Goal: Task Accomplishment & Management: Complete application form

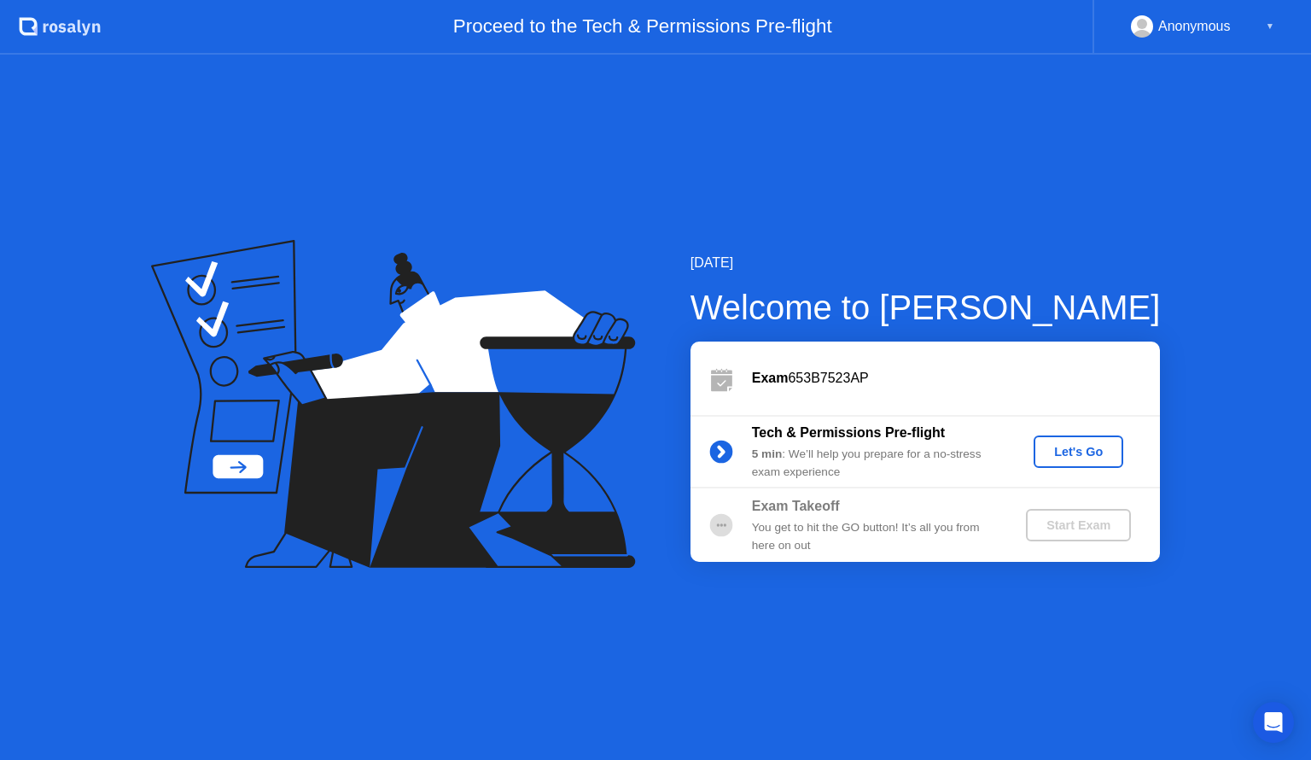
click at [1070, 451] on div "Let's Go" at bounding box center [1079, 452] width 76 height 14
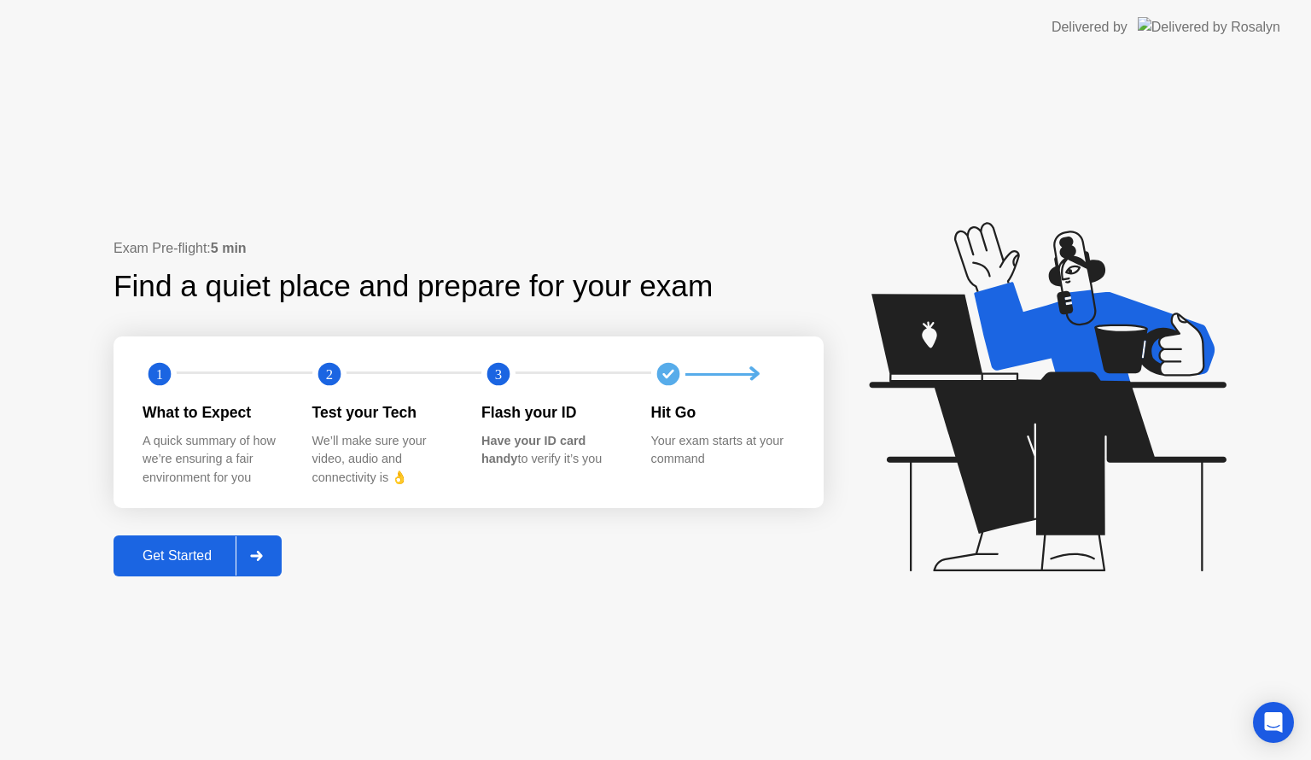
click at [197, 548] on div "Get Started" at bounding box center [177, 555] width 117 height 15
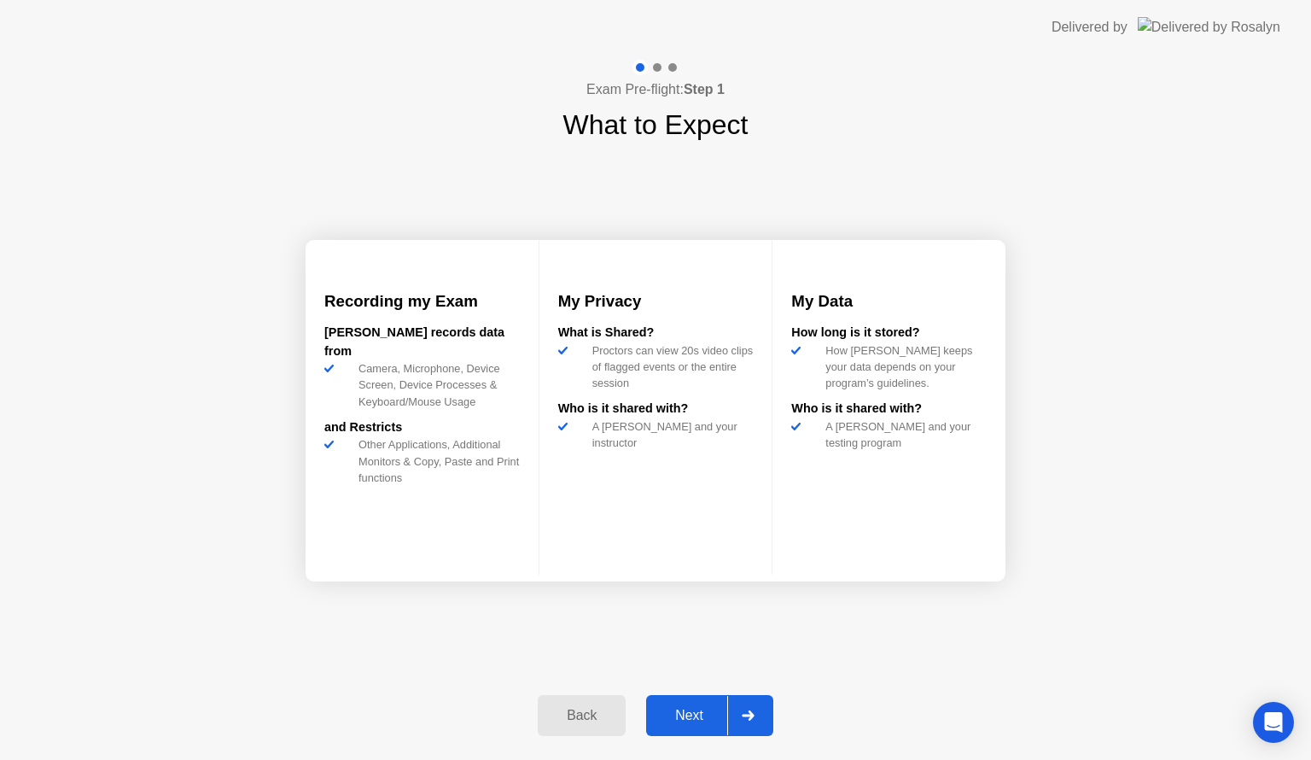
click at [715, 717] on div "Next" at bounding box center [689, 715] width 76 height 15
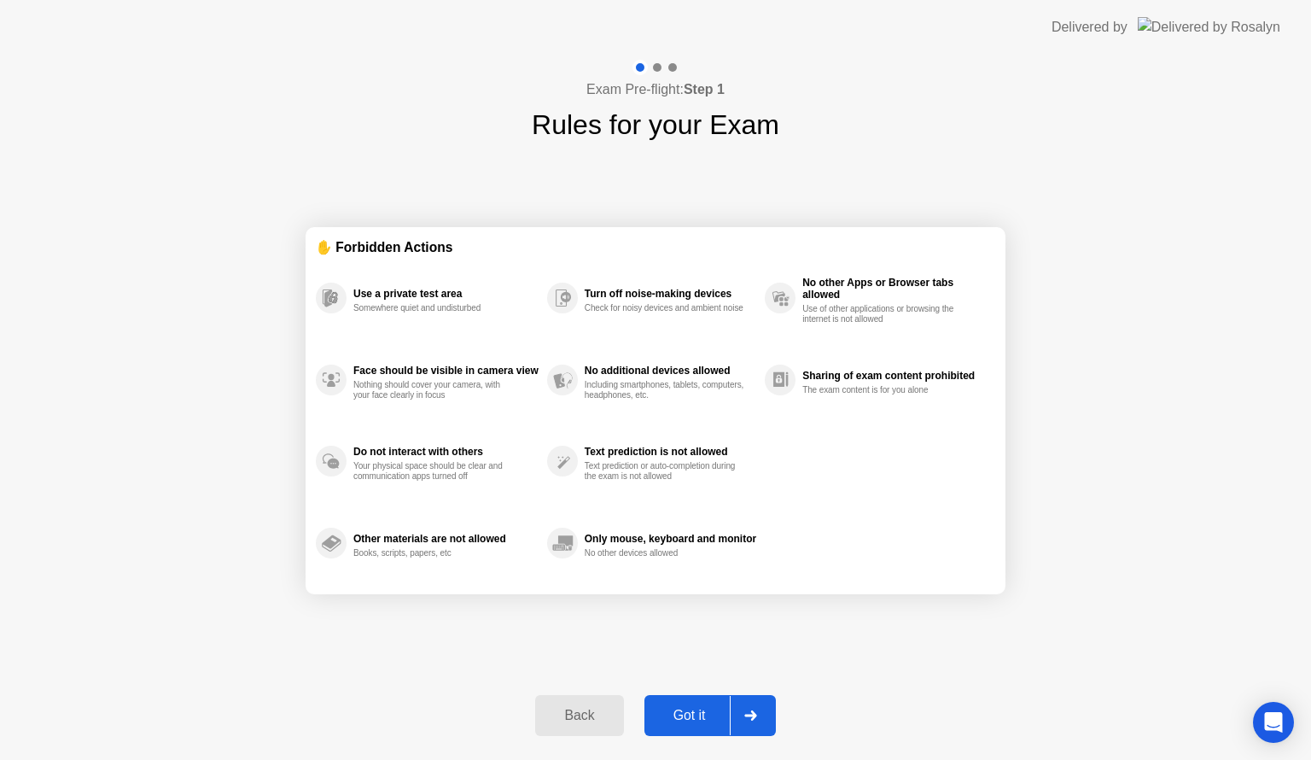
click at [697, 717] on div "Got it" at bounding box center [690, 715] width 80 height 15
select select "Available cameras"
select select "Available speakers"
select select "Available microphones"
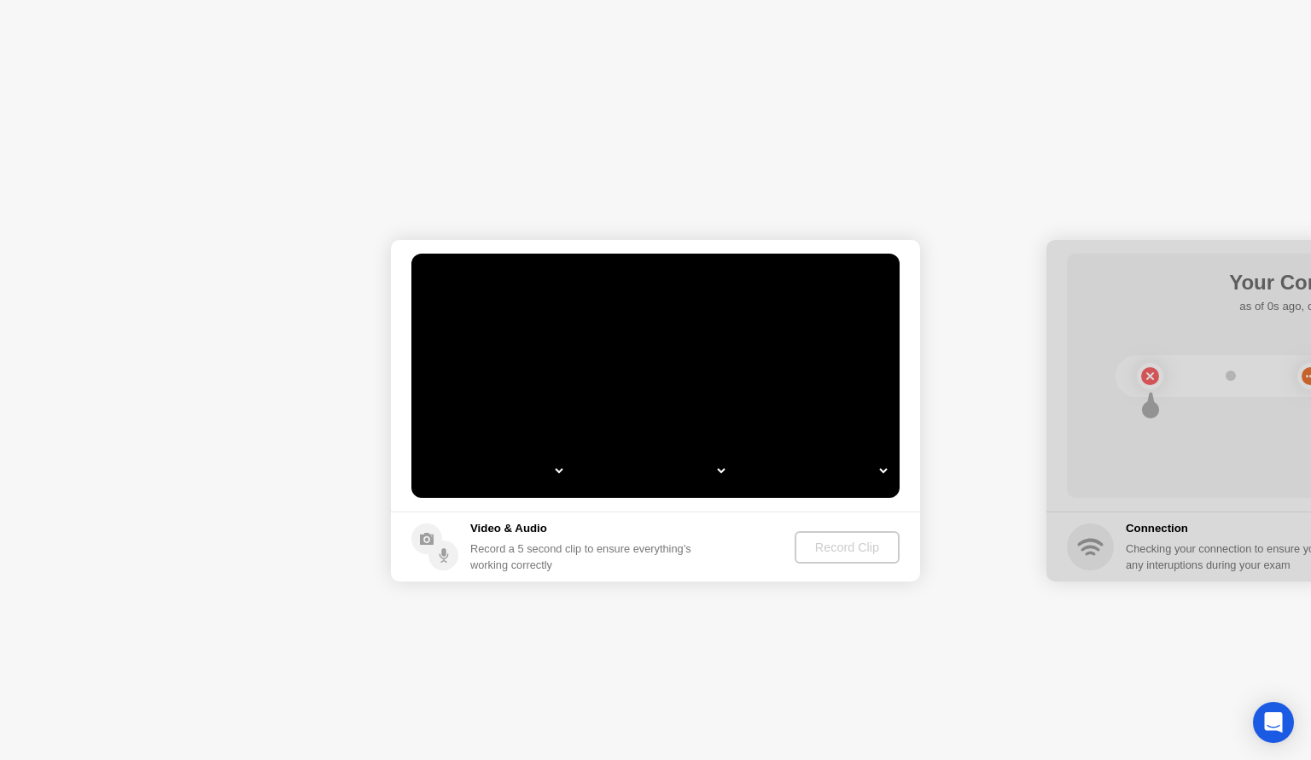
select select "*"
select select "**********"
select select "*******"
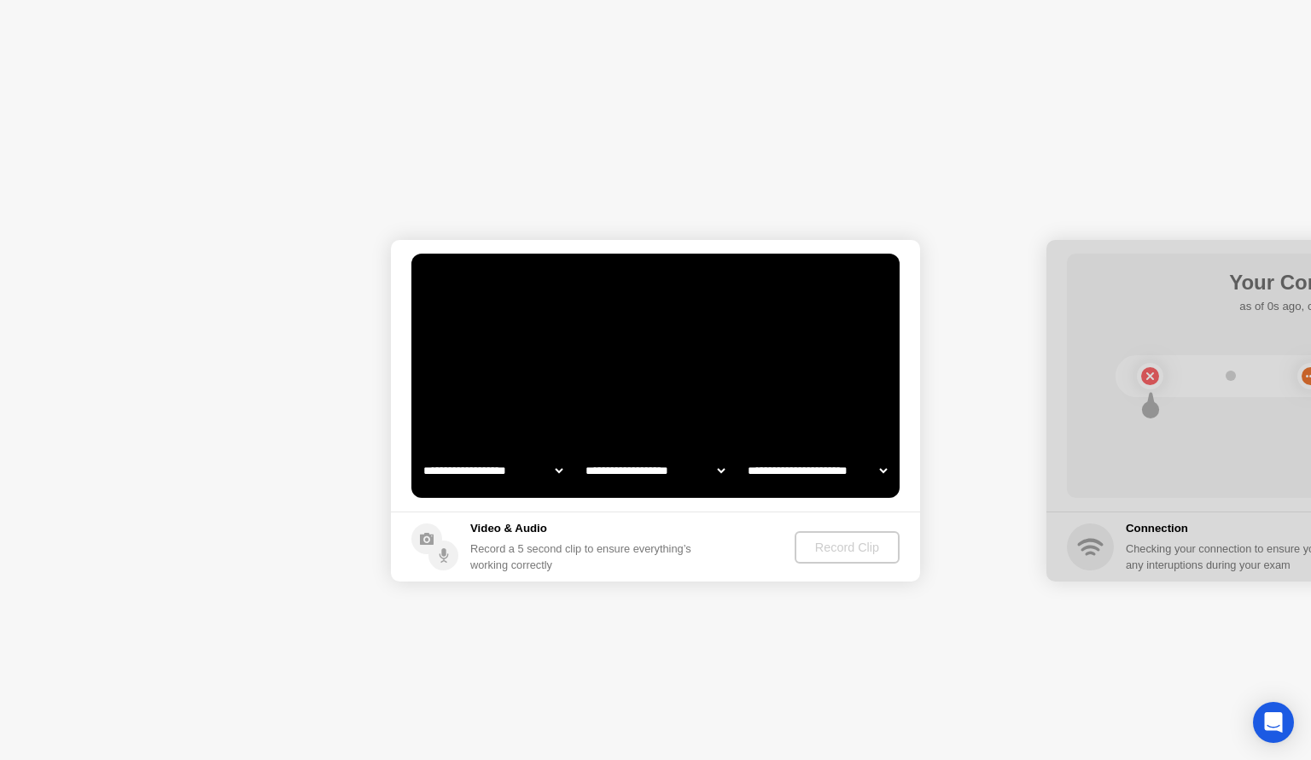
select select "*******"
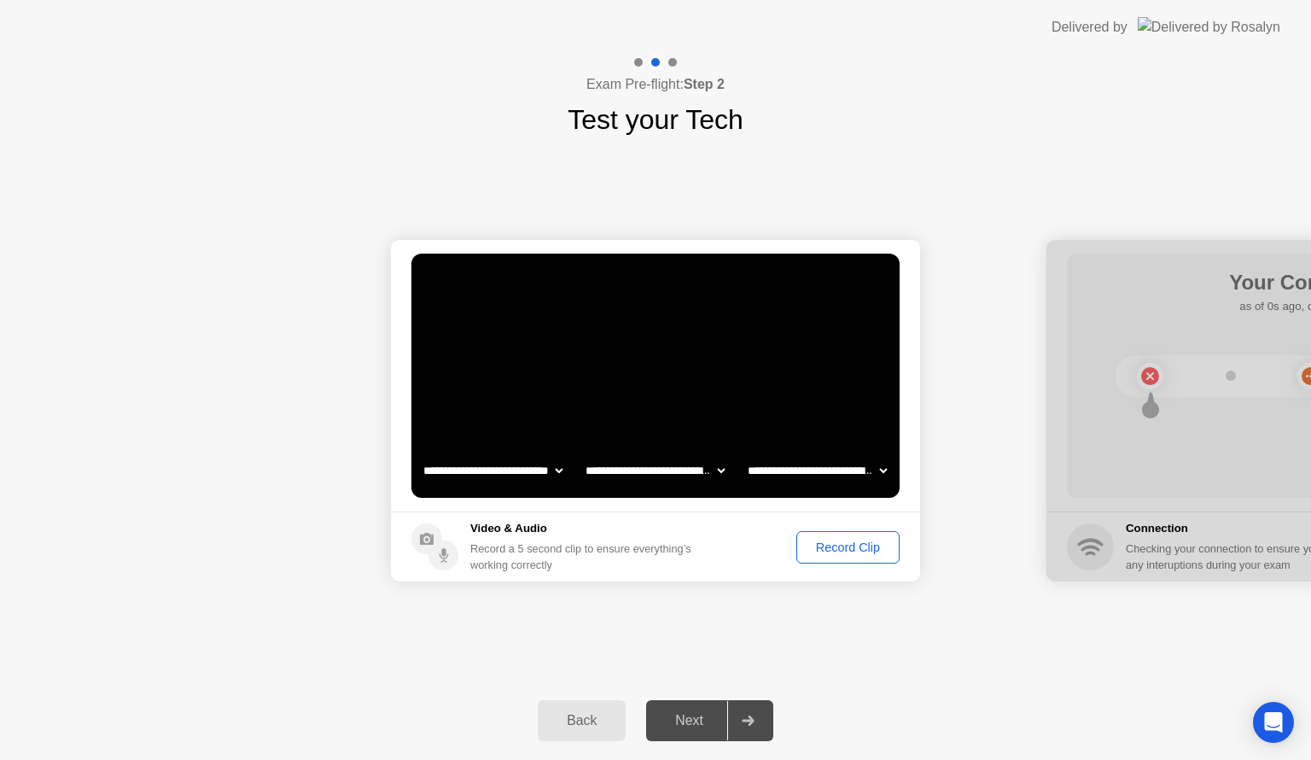
click at [704, 728] on div "Next" at bounding box center [689, 720] width 76 height 15
click at [848, 548] on div "Record Clip" at bounding box center [847, 547] width 91 height 14
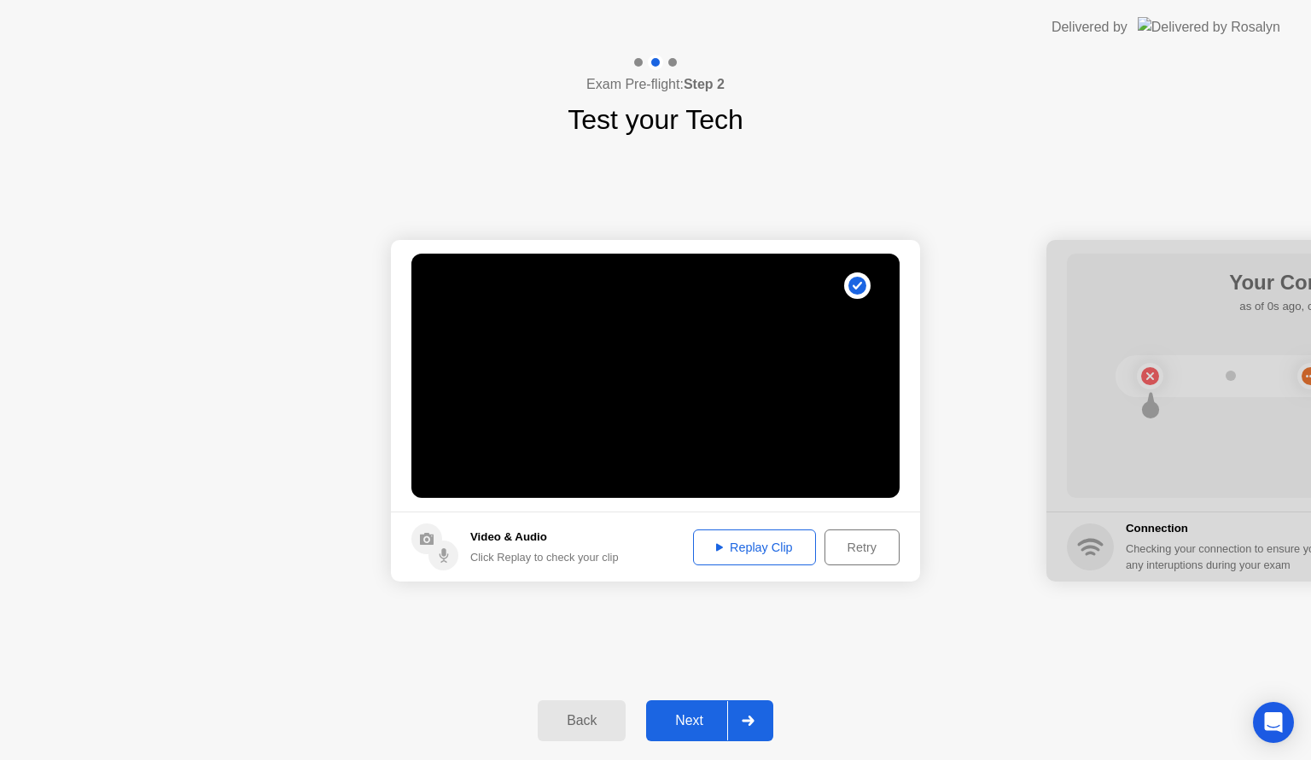
click at [700, 717] on div "Next" at bounding box center [689, 720] width 76 height 15
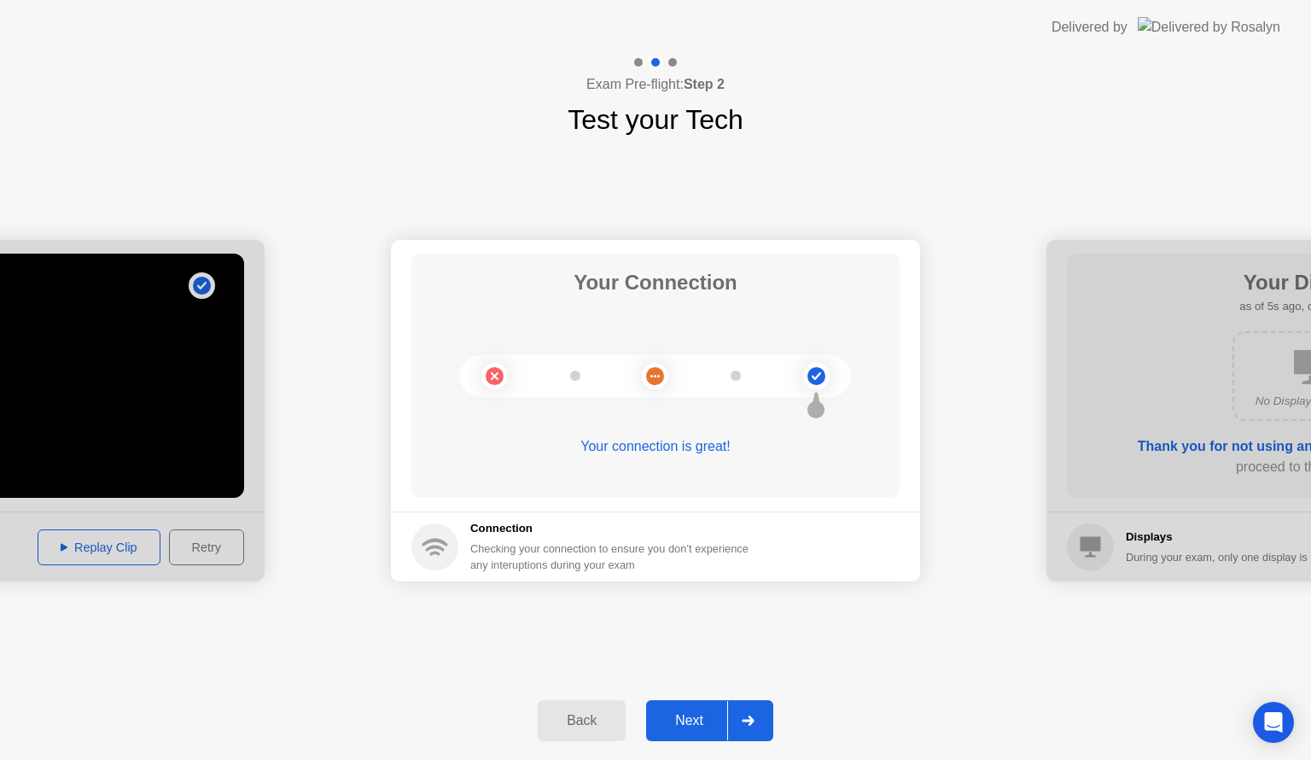
click at [693, 706] on button "Next" at bounding box center [709, 720] width 127 height 41
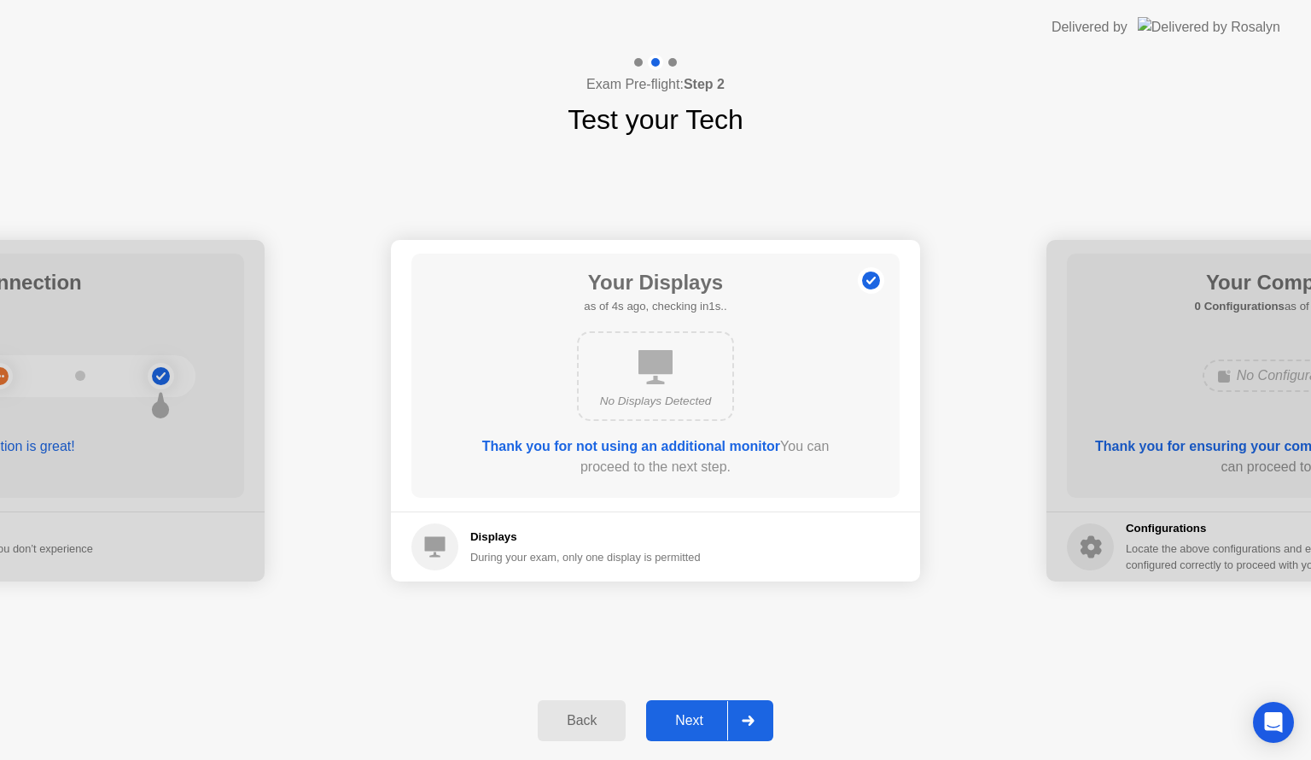
click at [687, 714] on div "Next" at bounding box center [689, 720] width 76 height 15
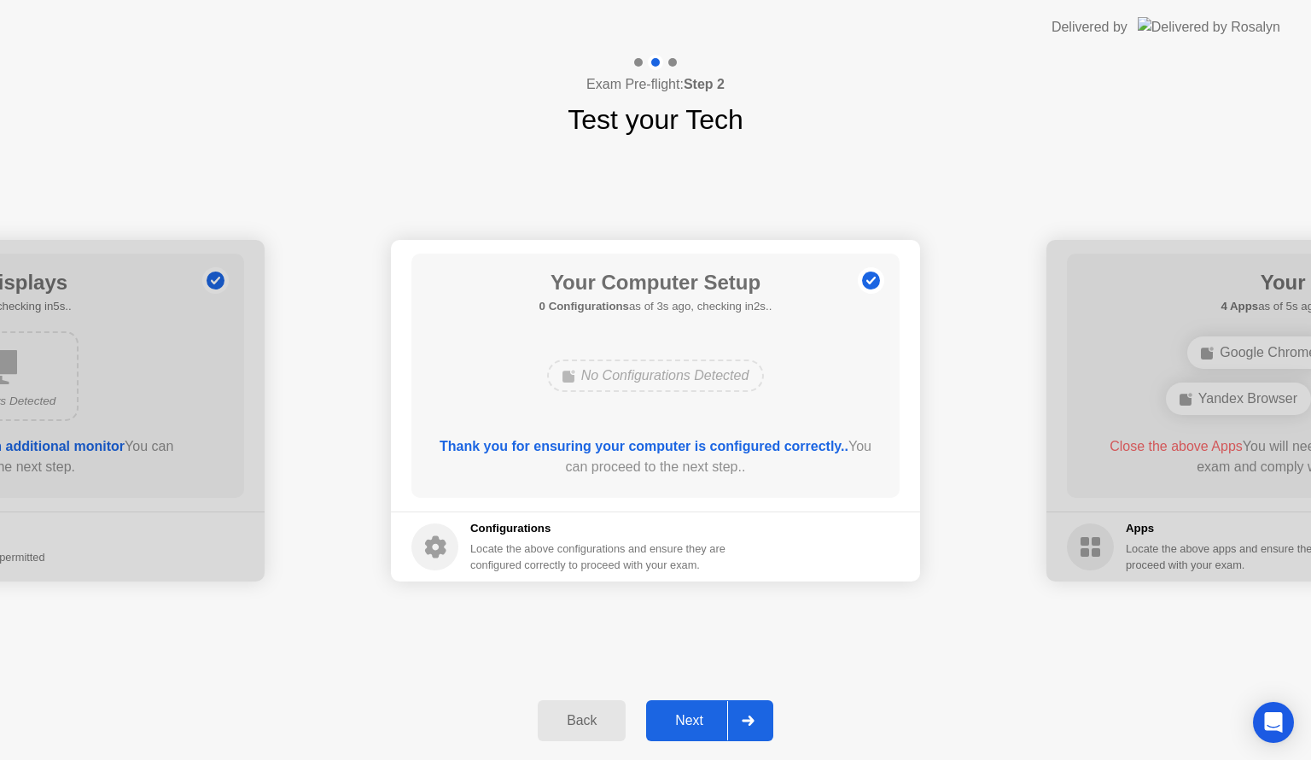
click at [696, 724] on div "Next" at bounding box center [689, 720] width 76 height 15
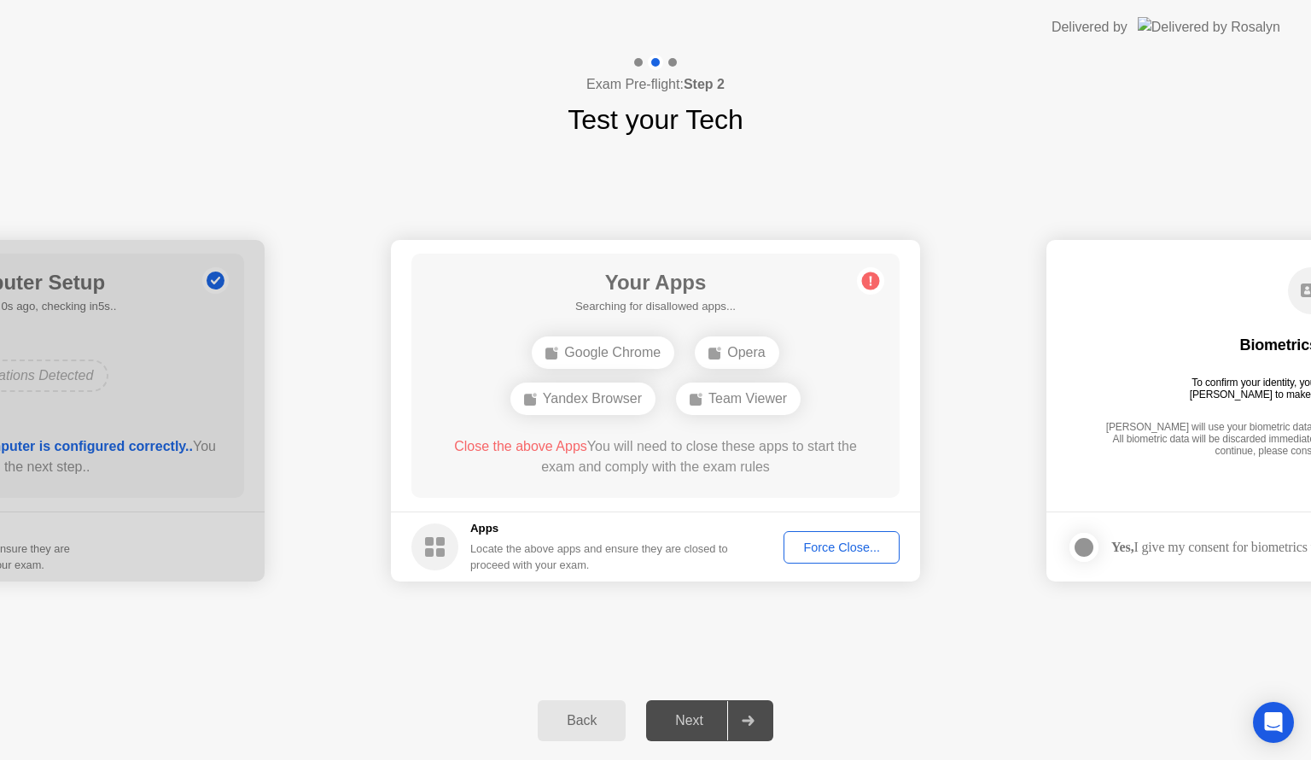
click at [696, 724] on div "Next" at bounding box center [689, 720] width 76 height 15
click at [864, 540] on div "Force Close..." at bounding box center [842, 547] width 104 height 14
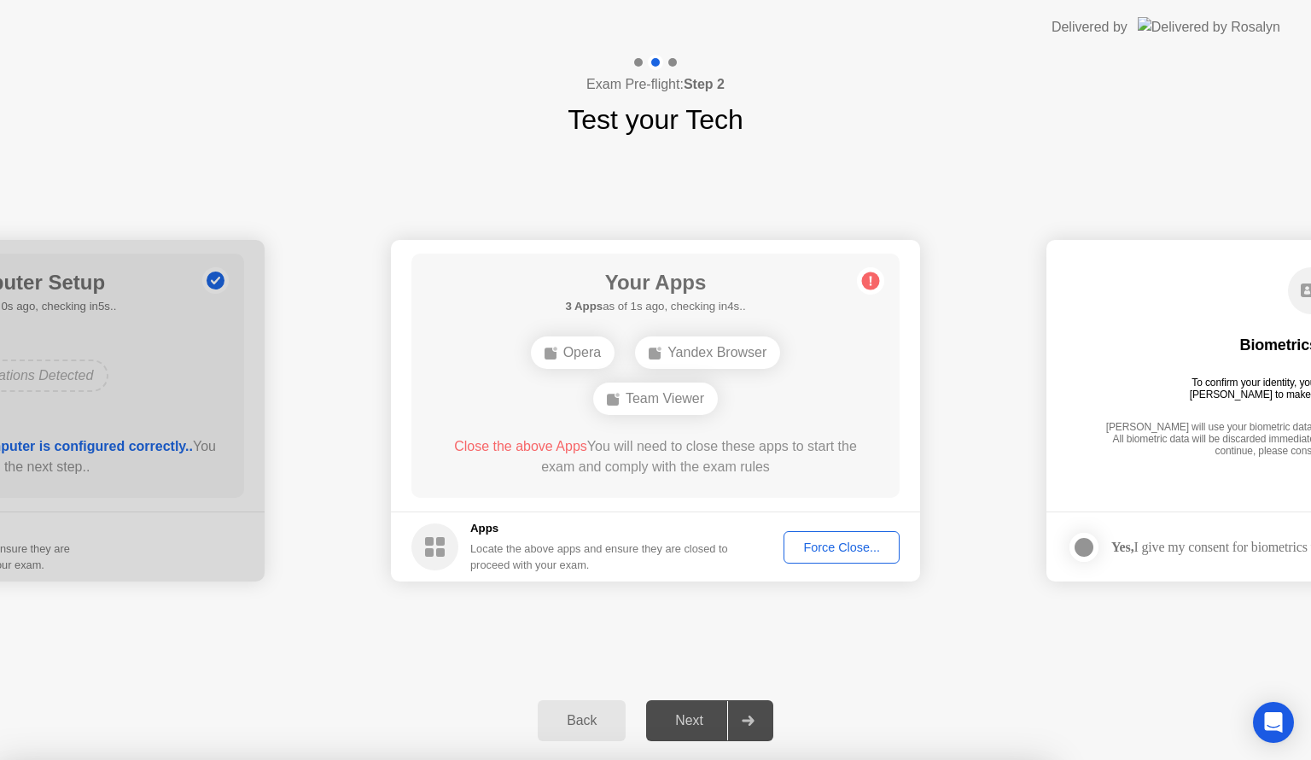
click at [642, 394] on div "Team Viewer" at bounding box center [655, 398] width 125 height 32
click at [580, 362] on div "Opera" at bounding box center [573, 352] width 84 height 32
click at [732, 355] on div "Yandex Browser" at bounding box center [707, 352] width 145 height 32
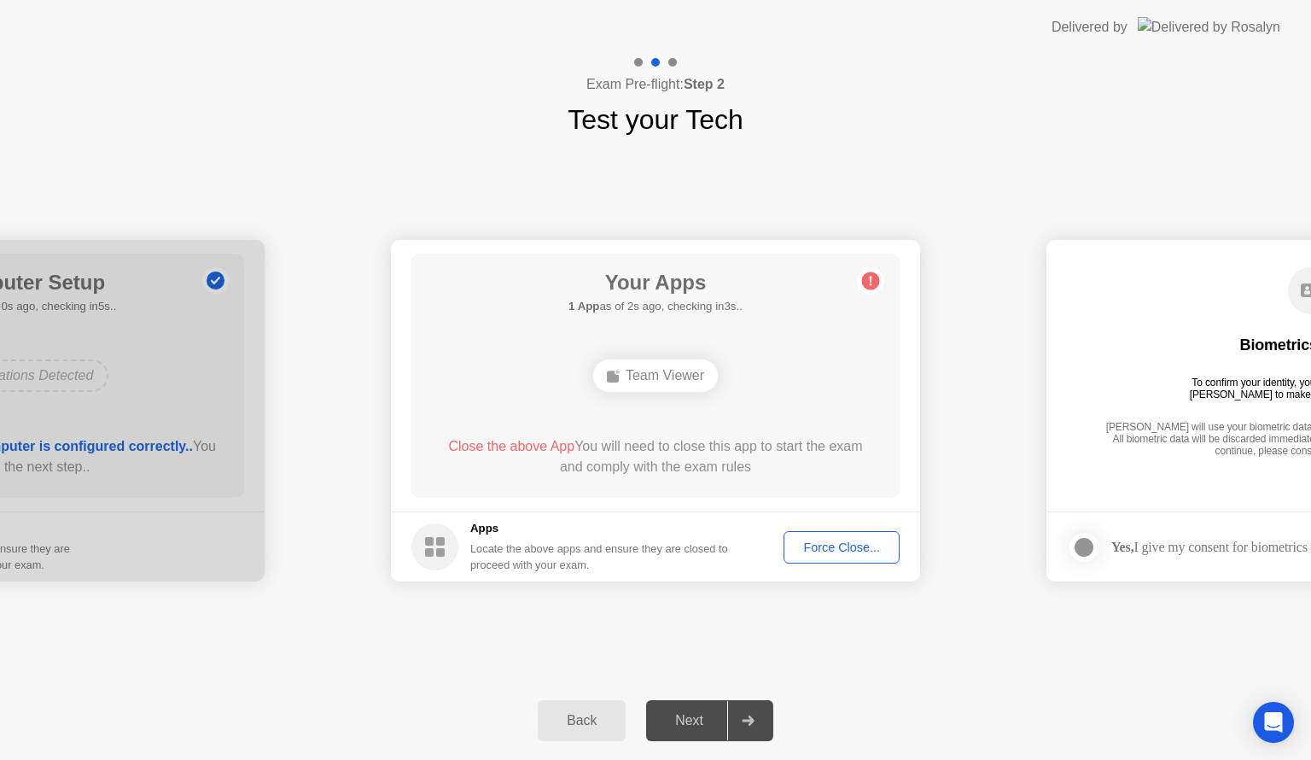
click at [860, 548] on div "Force Close..." at bounding box center [842, 547] width 104 height 14
click at [849, 541] on div "Force Close..." at bounding box center [842, 547] width 104 height 14
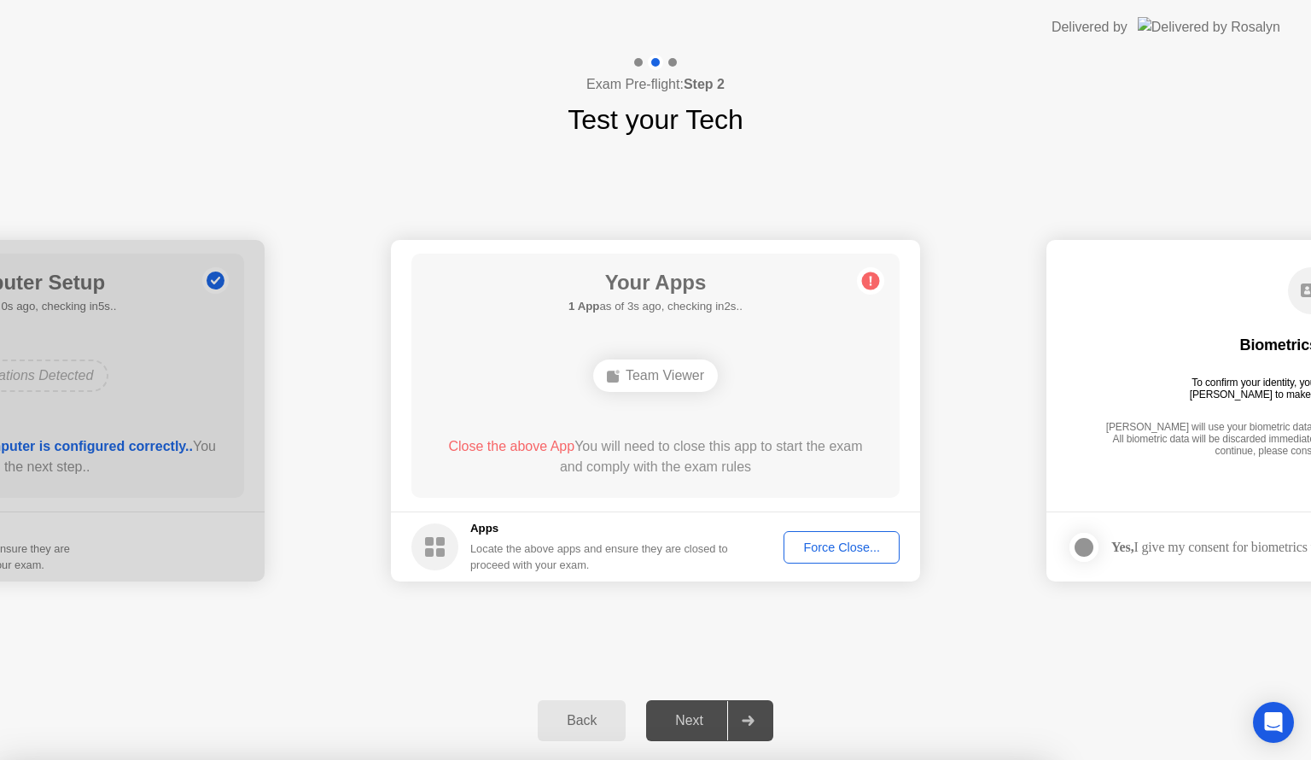
click at [1170, 685] on div "Back Next" at bounding box center [655, 720] width 1311 height 79
click at [856, 544] on div "Force Close..." at bounding box center [842, 547] width 104 height 14
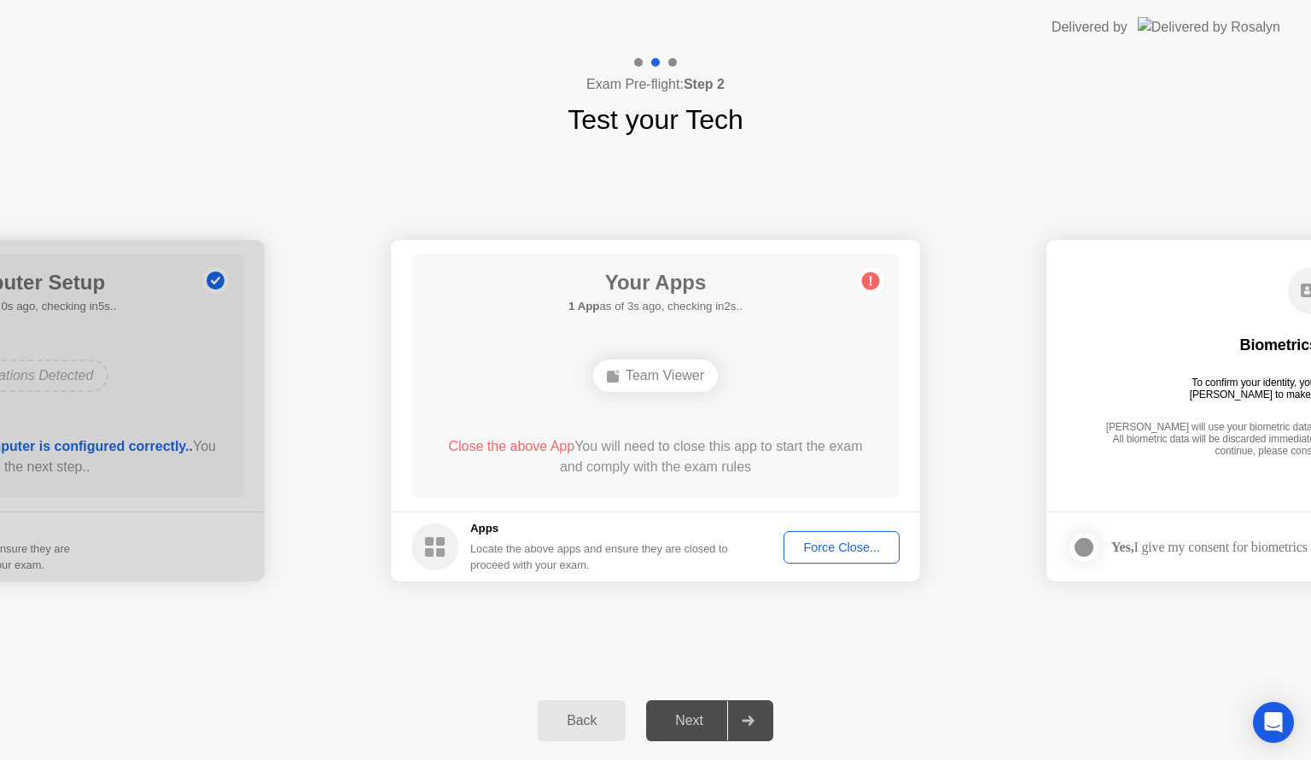
click at [633, 376] on div "Team Viewer" at bounding box center [655, 375] width 125 height 32
click at [878, 278] on circle at bounding box center [871, 281] width 18 height 18
click at [871, 280] on icon at bounding box center [871, 281] width 3 height 9
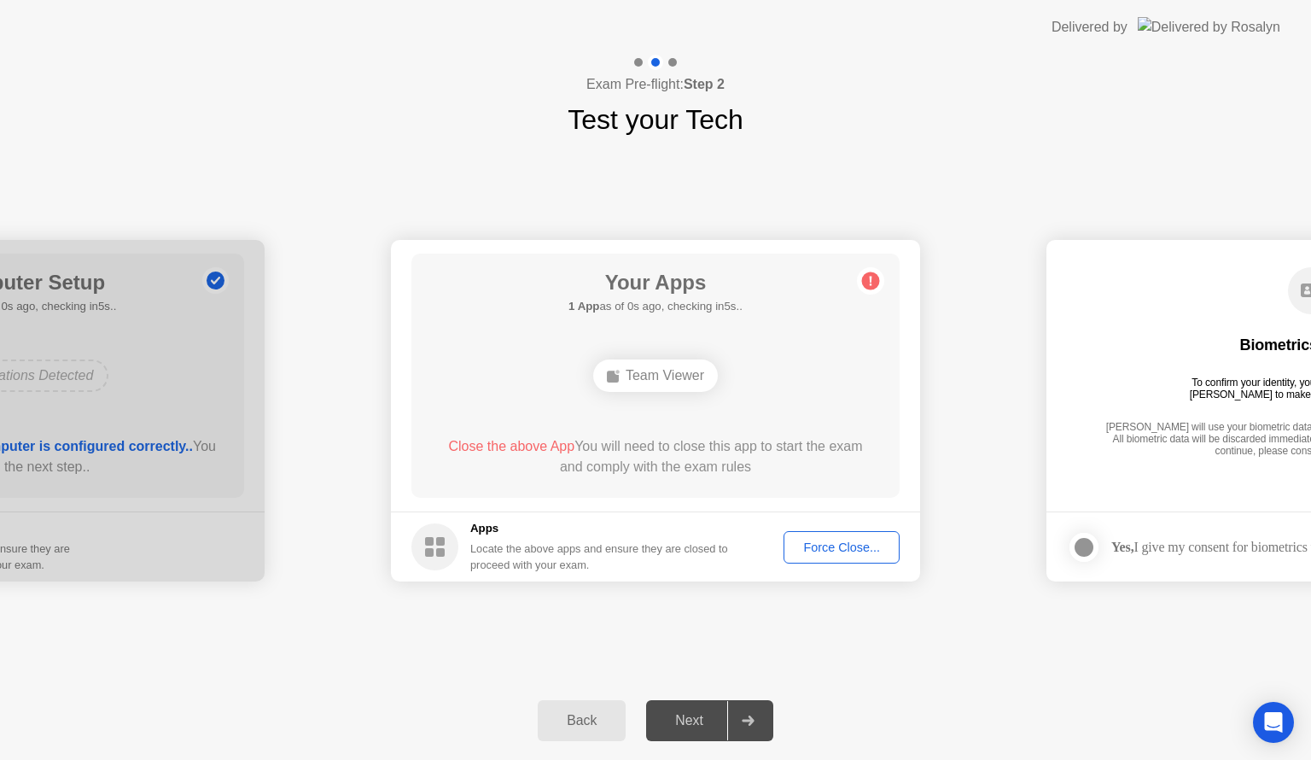
click at [871, 280] on icon at bounding box center [871, 281] width 3 height 9
click at [1159, 450] on div "[PERSON_NAME] will use your biometric data to compare the faces on the provided…" at bounding box center [1311, 440] width 420 height 38
drag, startPoint x: 673, startPoint y: 384, endPoint x: 708, endPoint y: 382, distance: 35.1
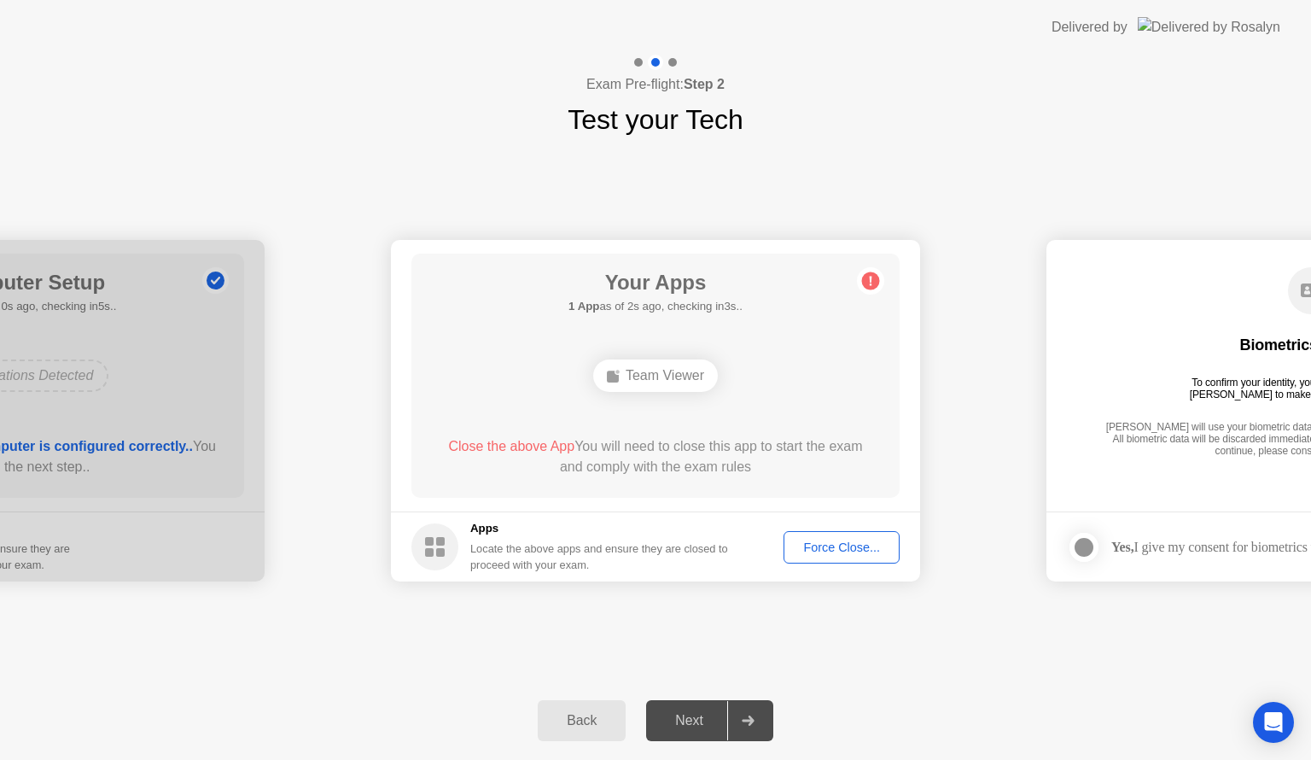
click at [708, 382] on div "Team Viewer" at bounding box center [655, 375] width 125 height 32
click at [850, 559] on button "Force Close..." at bounding box center [842, 547] width 116 height 32
click at [833, 543] on div "Force Close..." at bounding box center [842, 547] width 104 height 14
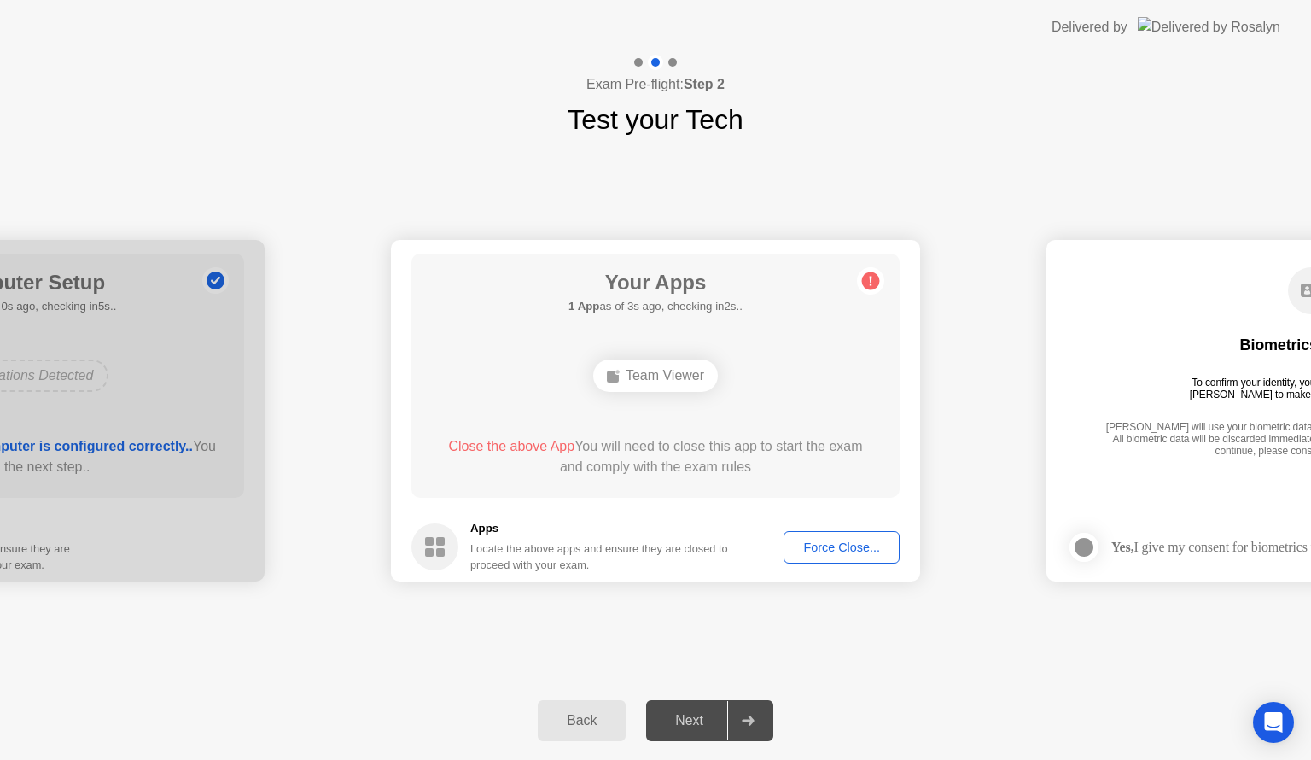
click at [818, 558] on button "Force Close..." at bounding box center [842, 547] width 116 height 32
click at [825, 536] on button "Force Close..." at bounding box center [842, 547] width 116 height 32
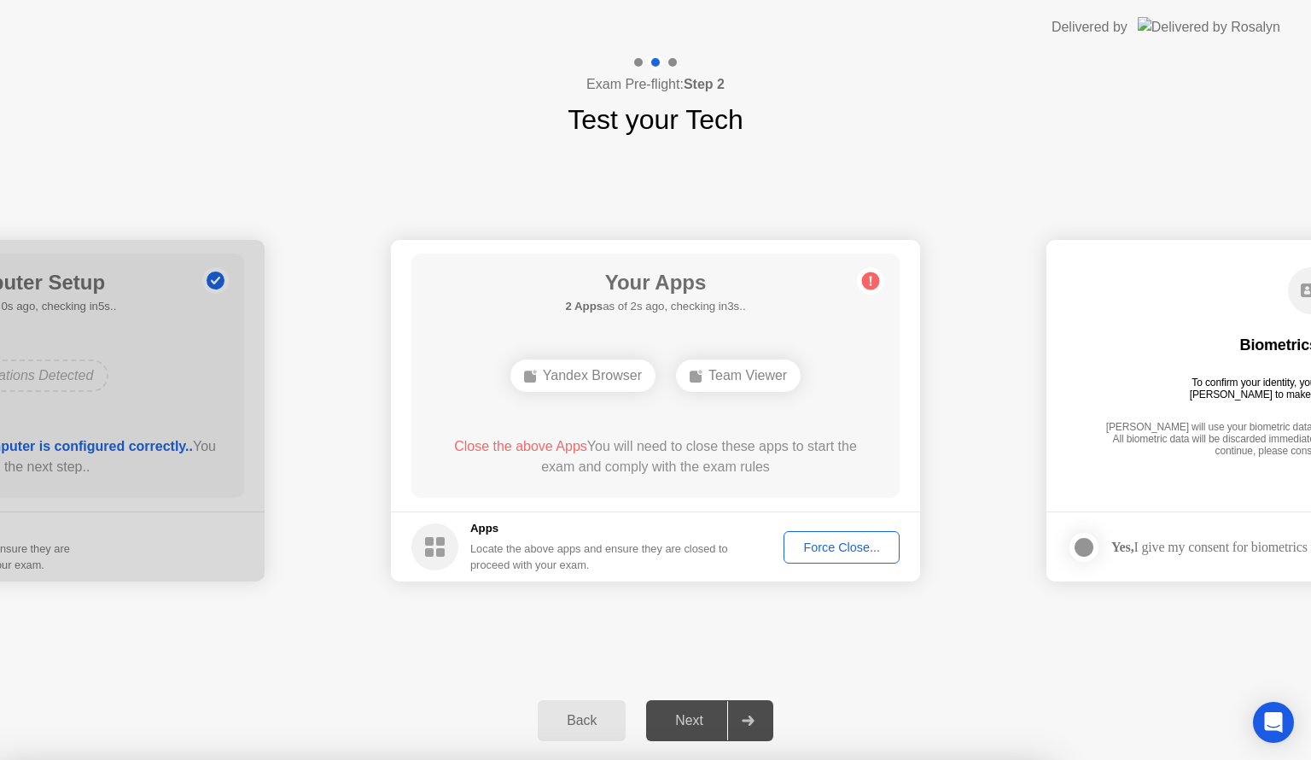
click at [864, 540] on div "Force Close..." at bounding box center [842, 547] width 104 height 14
drag, startPoint x: 596, startPoint y: 464, endPoint x: 790, endPoint y: 290, distance: 260.0
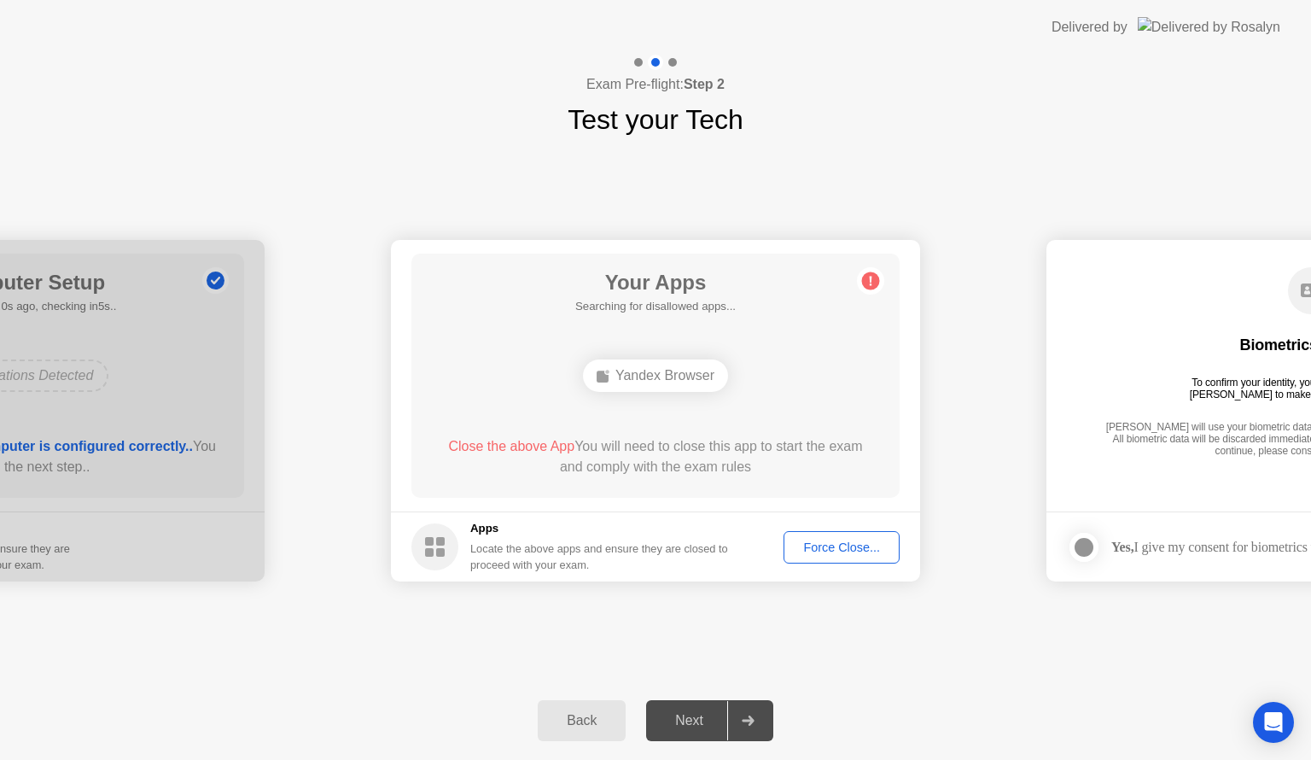
click at [837, 550] on div "Force Close..." at bounding box center [842, 547] width 104 height 14
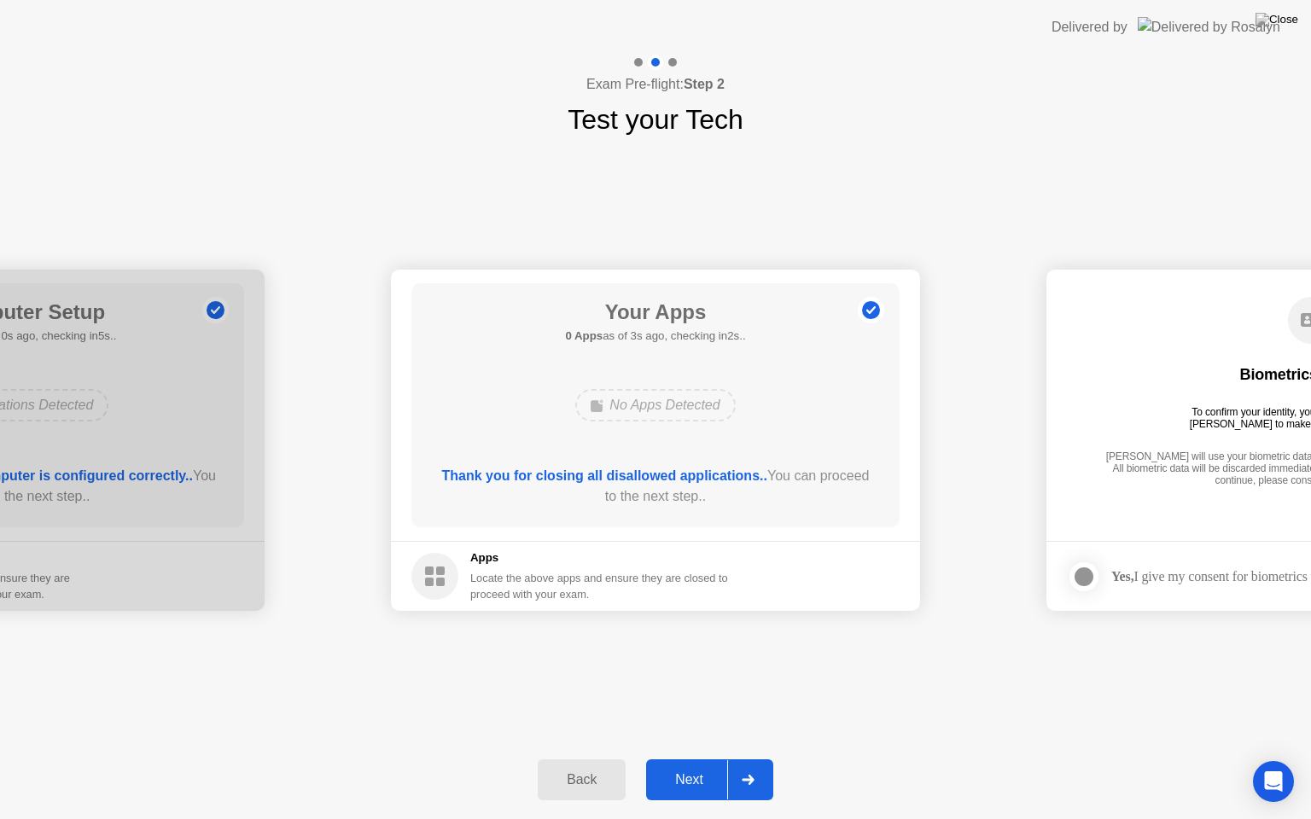
click at [700, 759] on button "Next" at bounding box center [709, 780] width 127 height 41
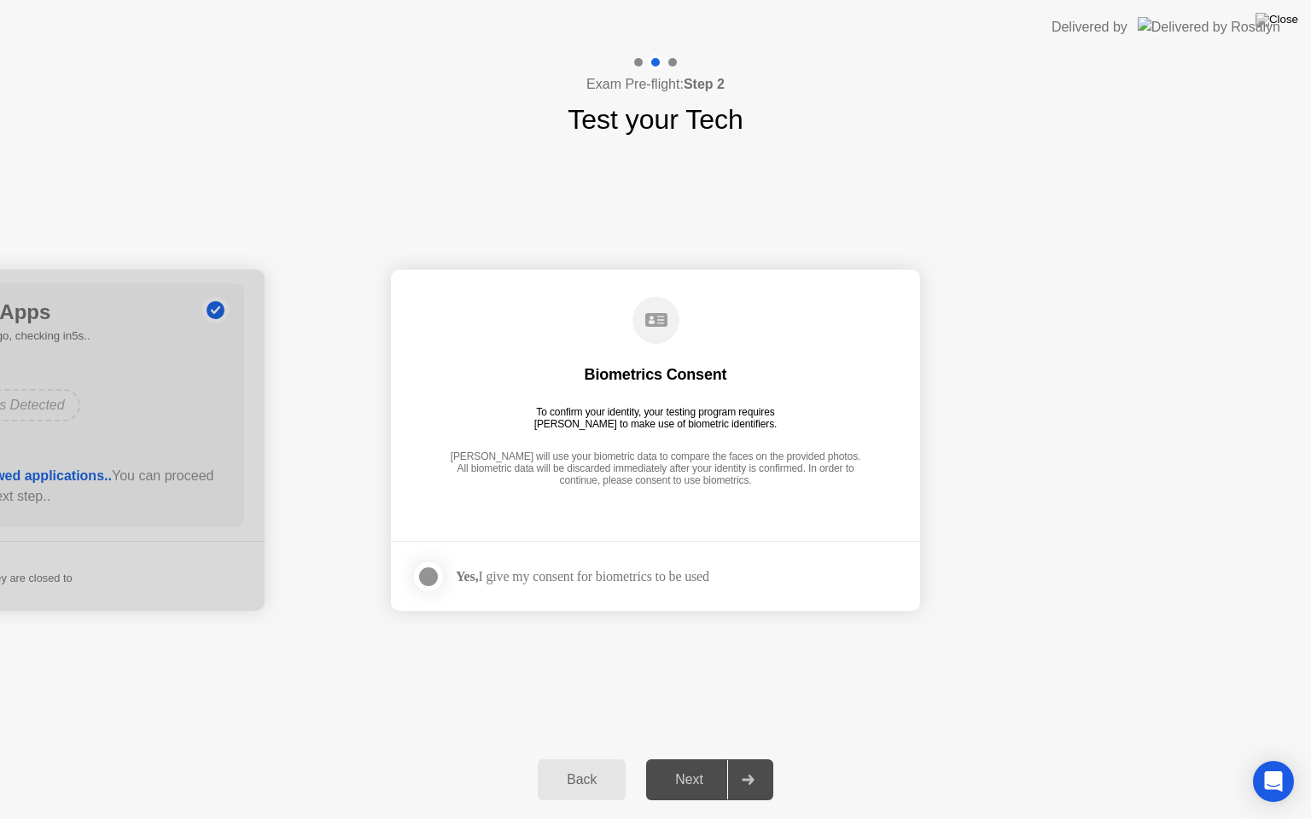
click at [433, 567] on div at bounding box center [428, 577] width 20 height 20
click at [710, 759] on div "Next" at bounding box center [689, 780] width 76 height 15
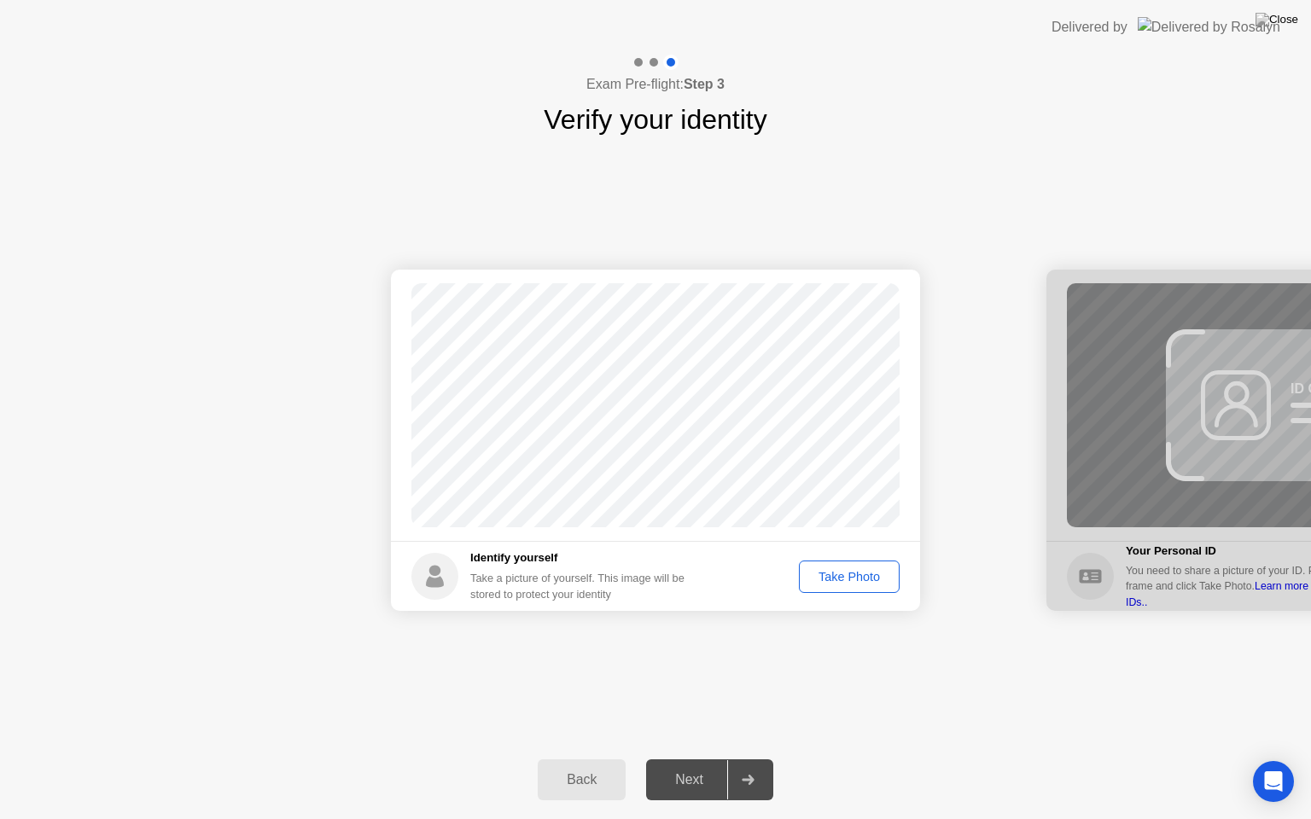
click at [838, 580] on div "Take Photo" at bounding box center [849, 577] width 89 height 14
click at [838, 580] on div "Retake" at bounding box center [860, 577] width 67 height 14
click at [838, 580] on div "Take Photo" at bounding box center [849, 577] width 89 height 14
click at [695, 759] on button "Next" at bounding box center [709, 780] width 127 height 41
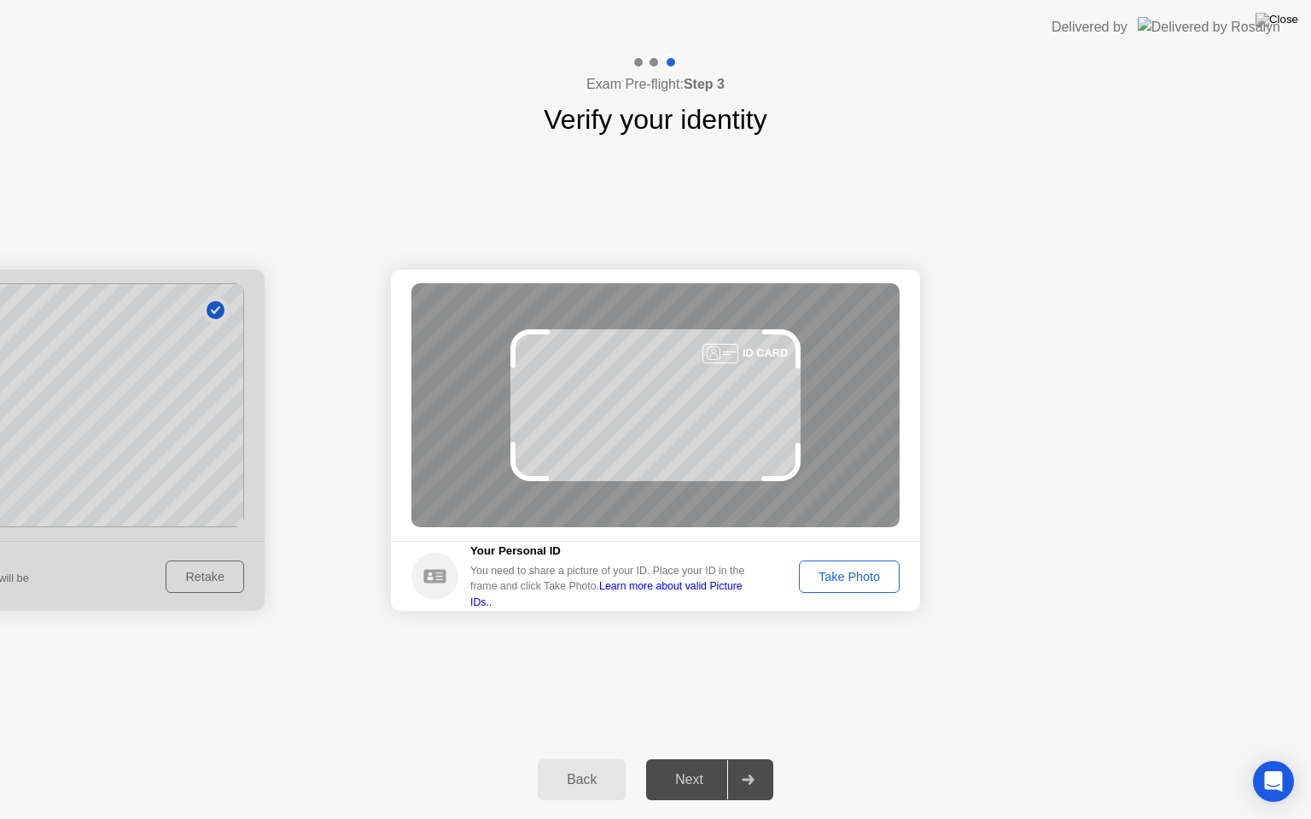
click at [840, 571] on div "Take Photo" at bounding box center [849, 577] width 89 height 14
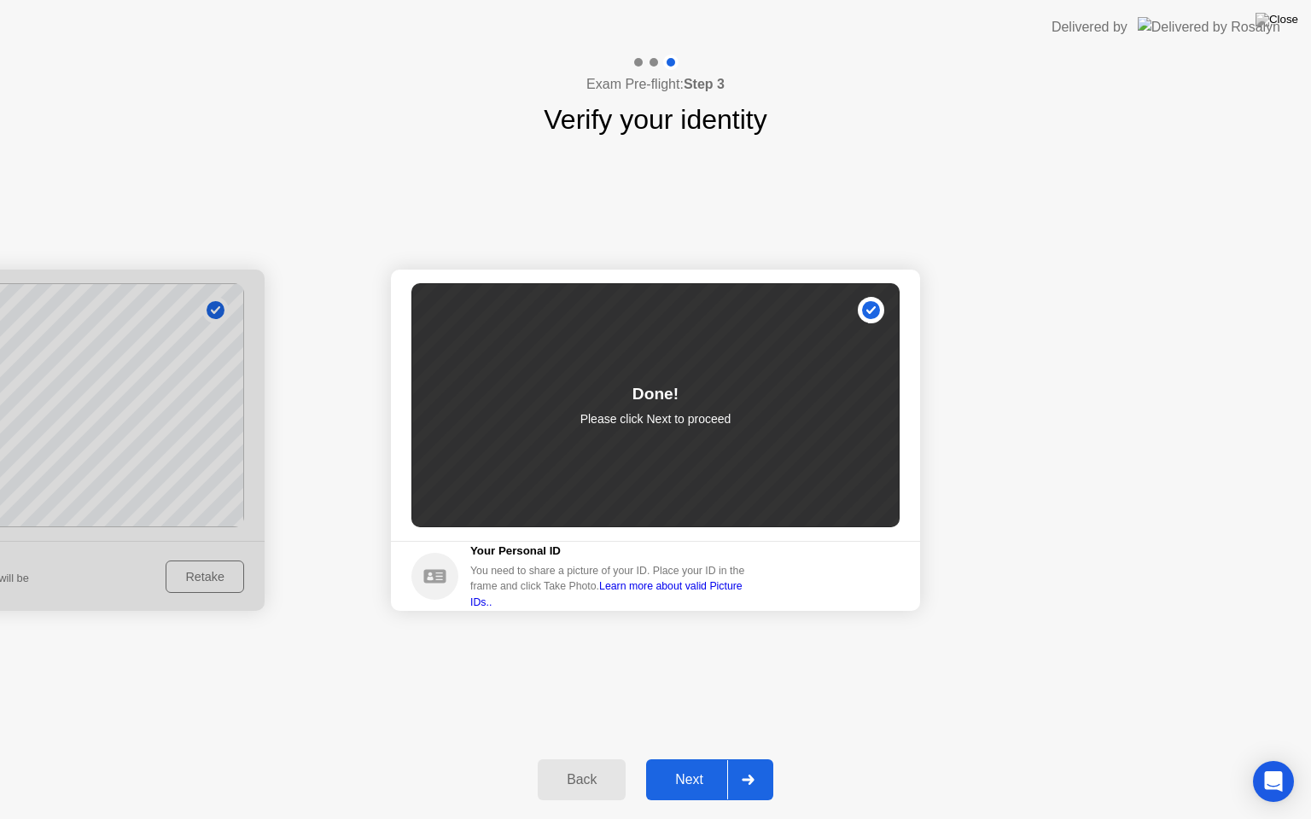
click at [673, 759] on button "Next" at bounding box center [709, 780] width 127 height 41
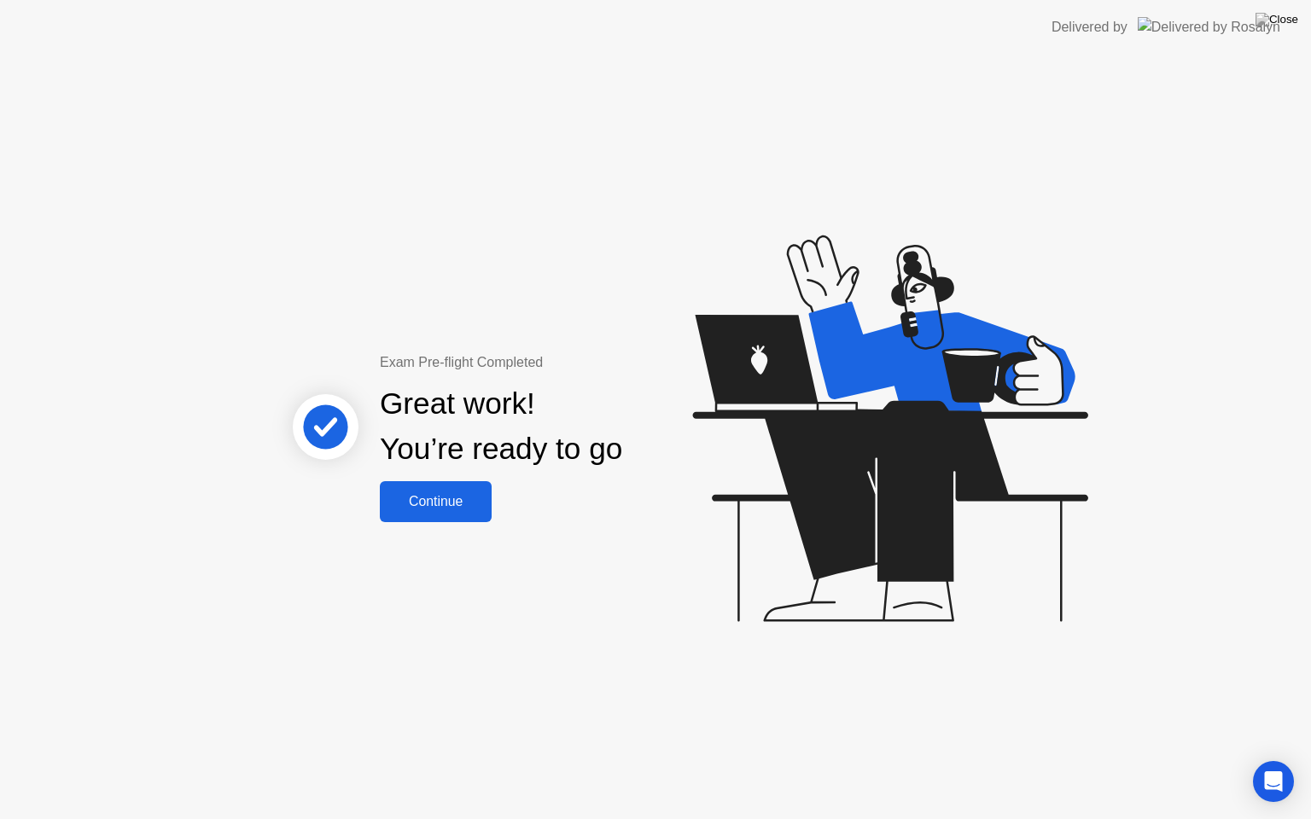
click at [424, 486] on button "Continue" at bounding box center [436, 501] width 112 height 41
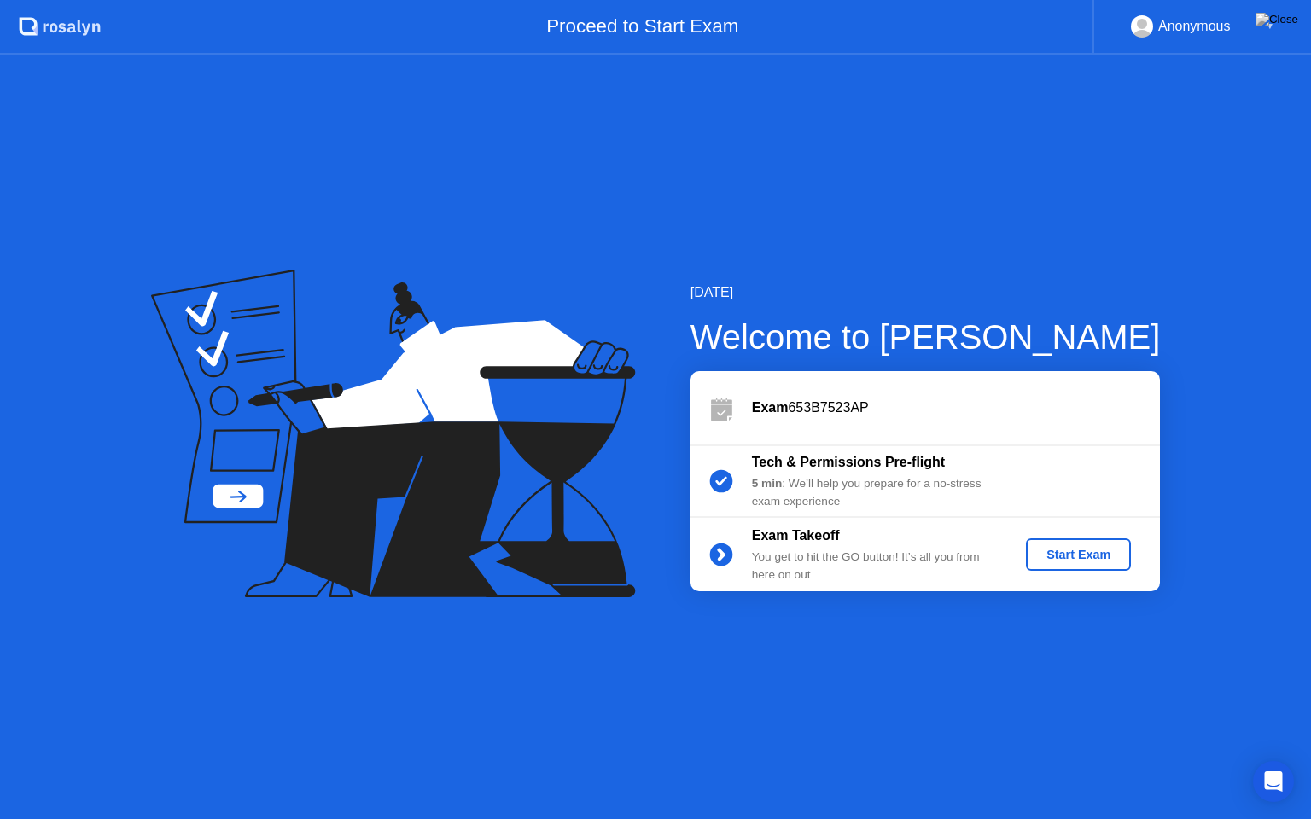
click at [1082, 548] on div "Start Exam" at bounding box center [1078, 555] width 91 height 14
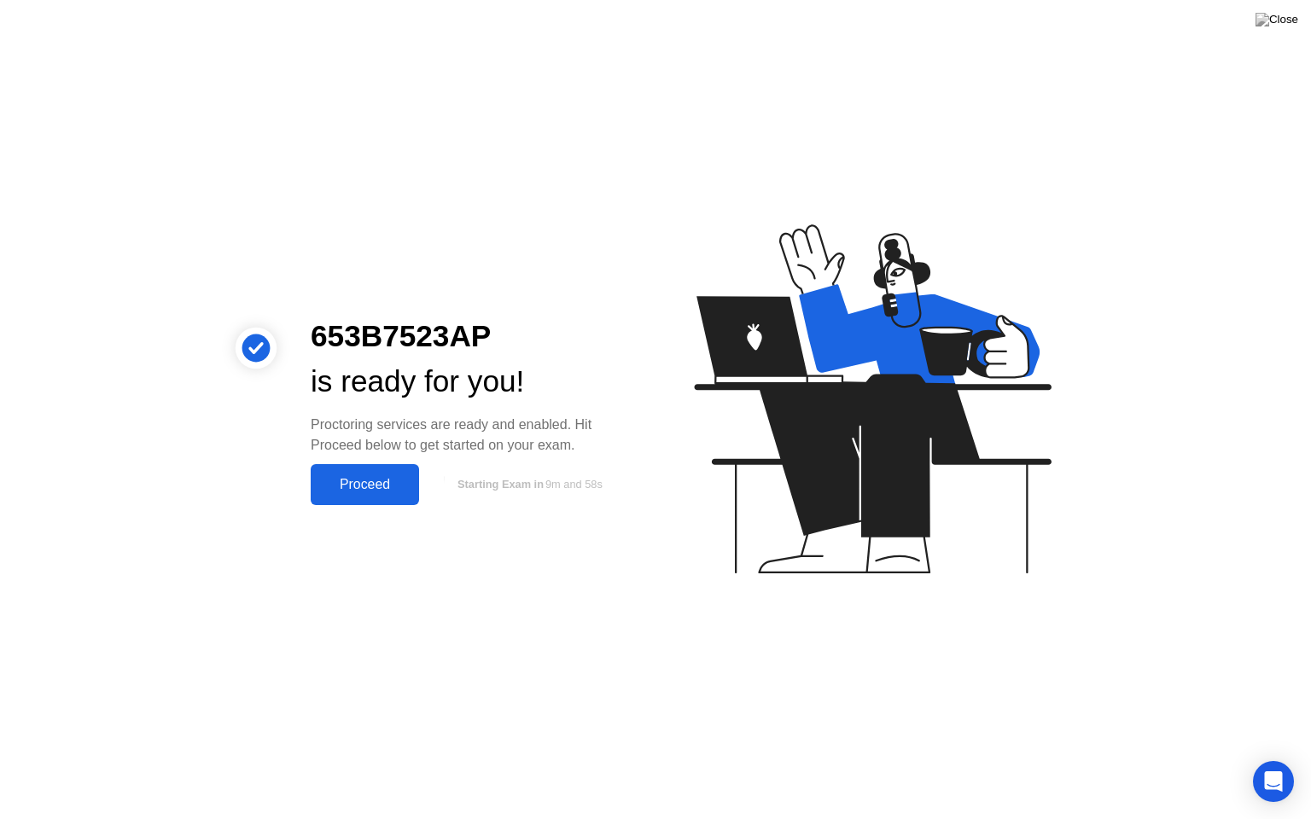
click at [392, 481] on div "Proceed" at bounding box center [365, 484] width 98 height 15
